Goal: Download file/media

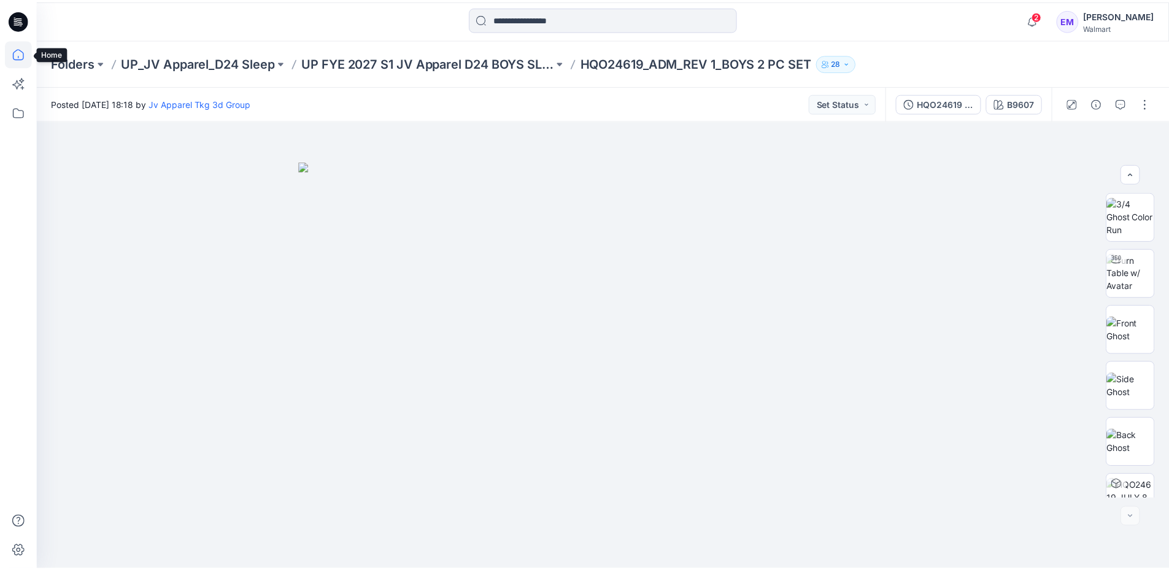
scroll to position [702, 0]
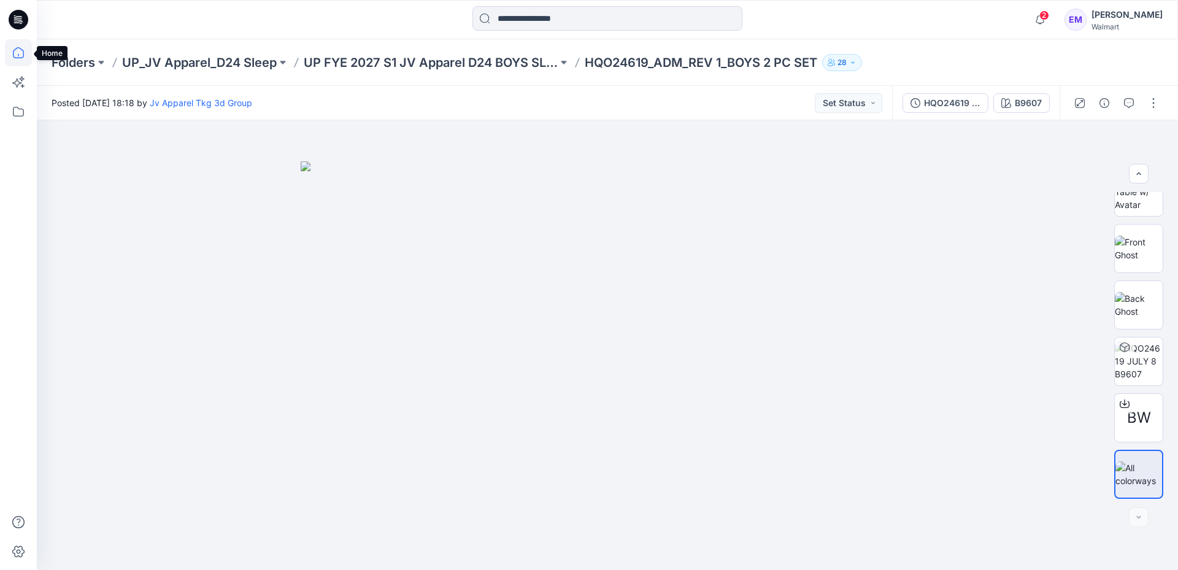
click at [15, 53] on icon at bounding box center [18, 52] width 27 height 27
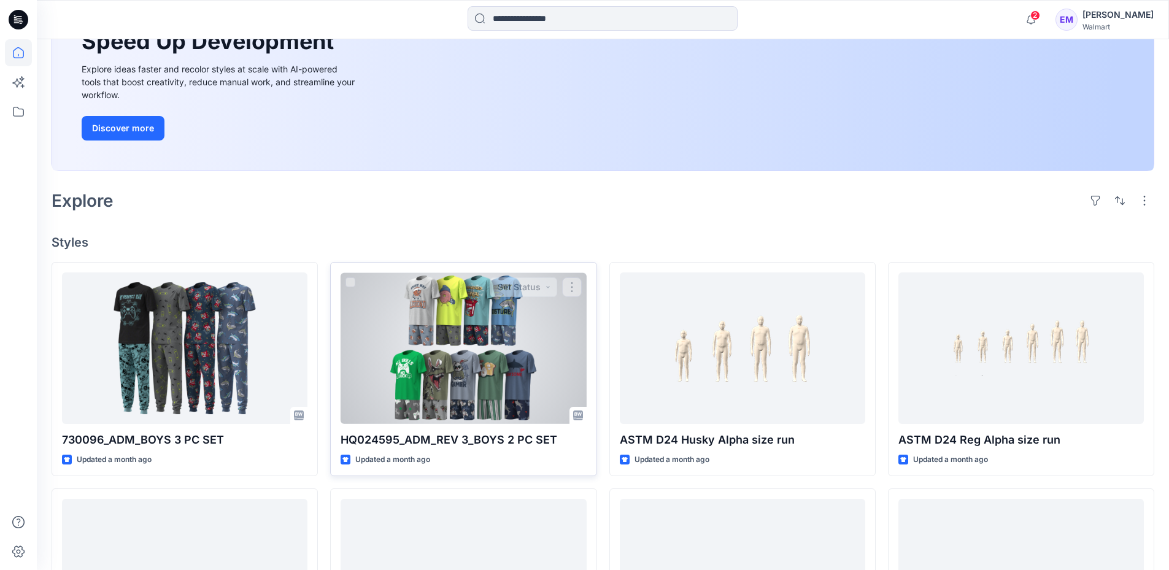
scroll to position [245, 0]
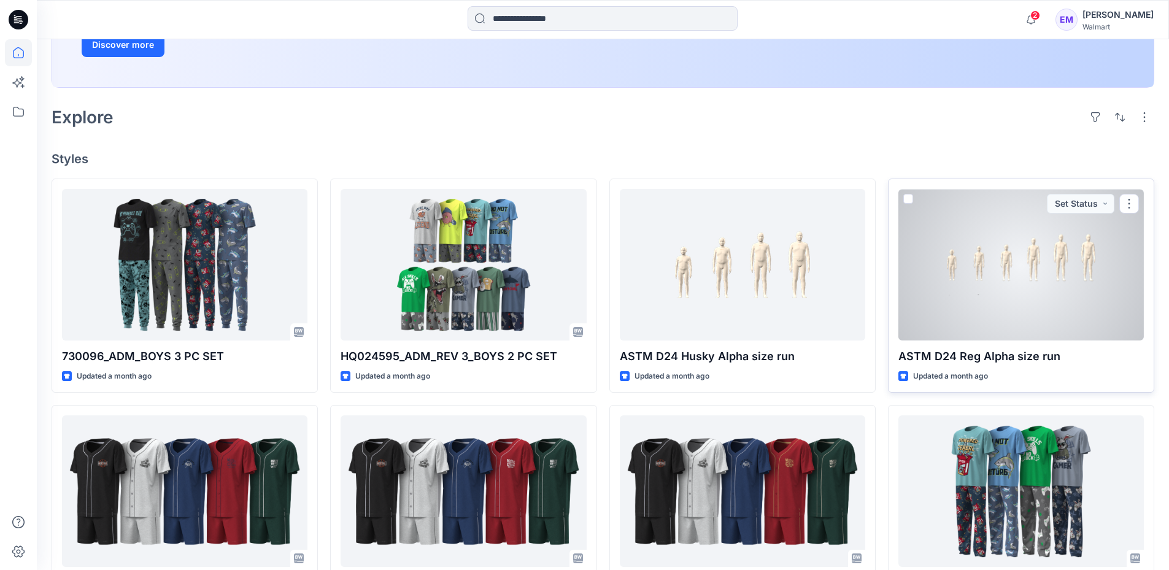
click at [1014, 276] on div at bounding box center [1020, 265] width 245 height 152
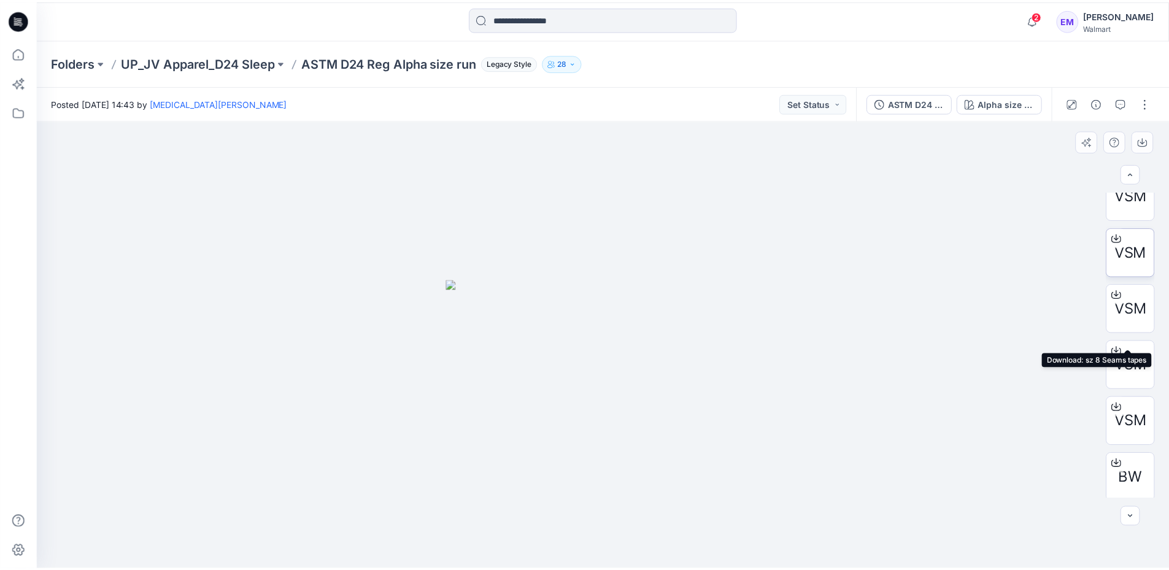
scroll to position [137, 0]
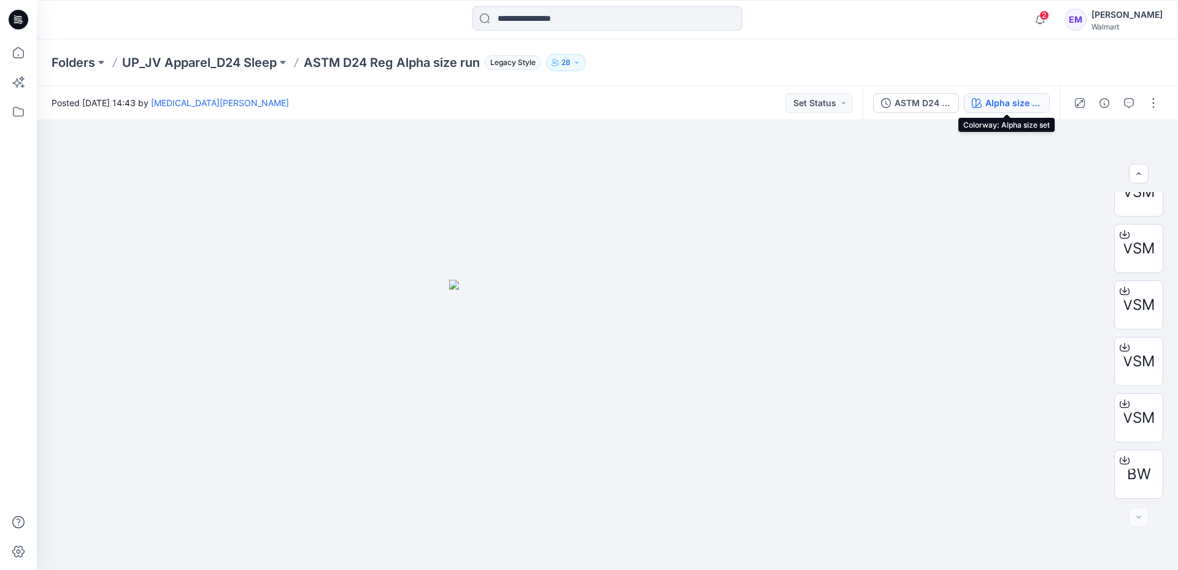
click at [1017, 102] on div "Alpha size set" at bounding box center [1013, 102] width 56 height 13
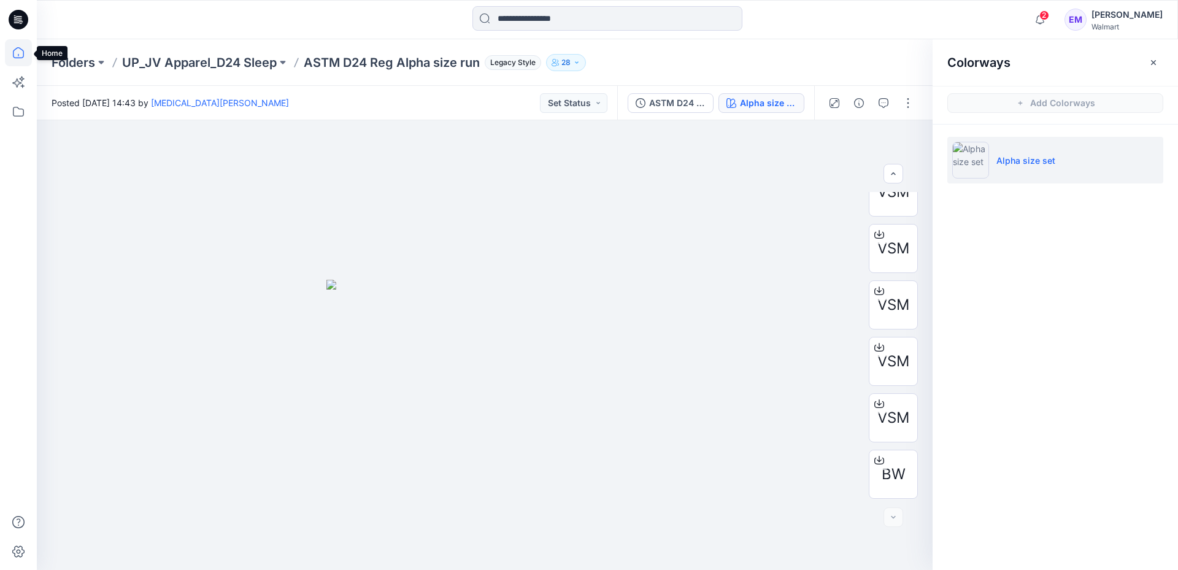
click at [9, 53] on icon at bounding box center [18, 52] width 27 height 27
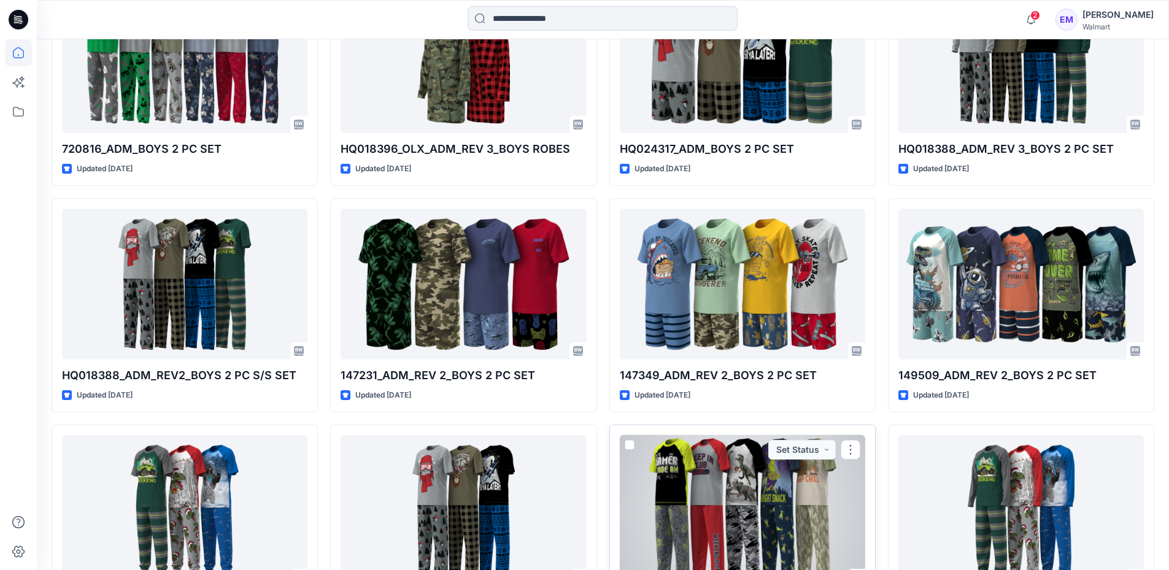
scroll to position [1505, 0]
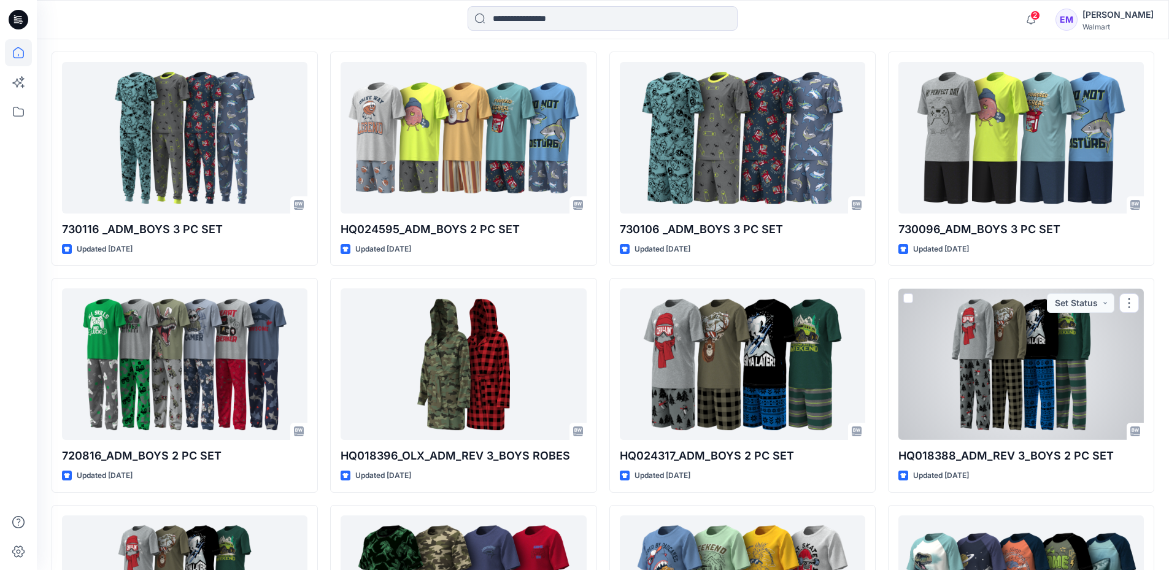
click at [1004, 364] on div at bounding box center [1020, 364] width 245 height 152
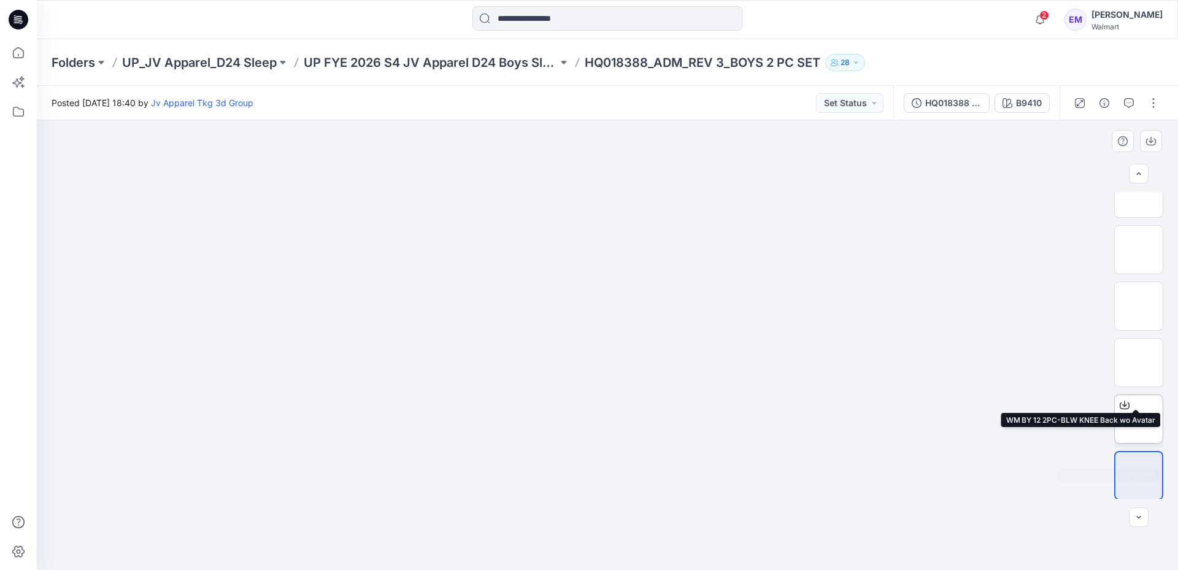
scroll to position [589, 0]
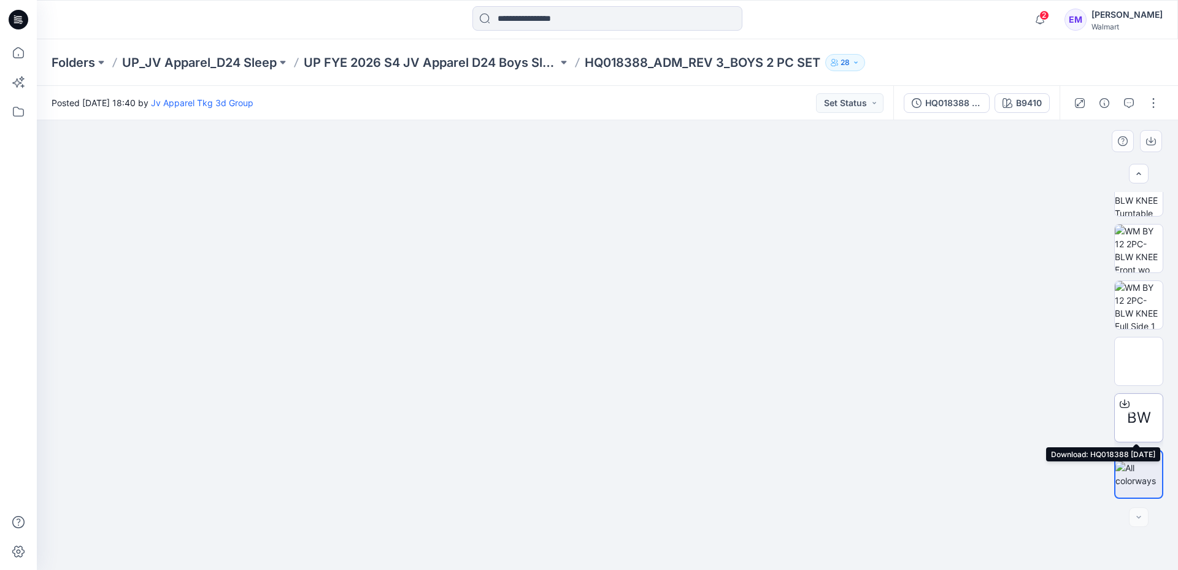
click at [1135, 416] on span "BW" at bounding box center [1139, 418] width 24 height 22
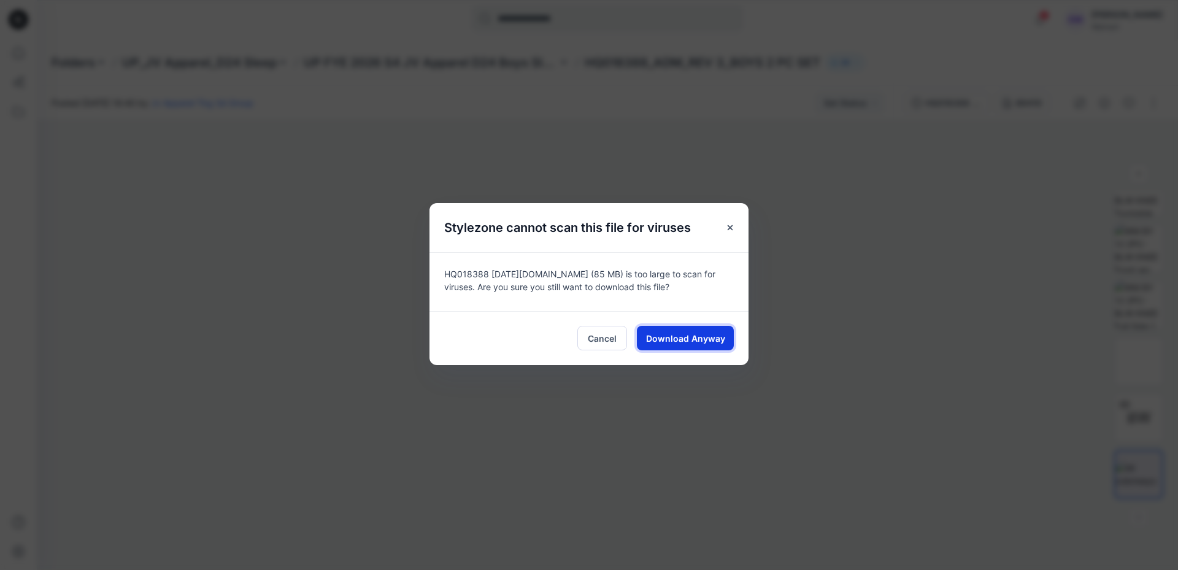
click at [708, 336] on span "Download Anyway" at bounding box center [685, 338] width 79 height 13
